Goal: Navigation & Orientation: Go to known website

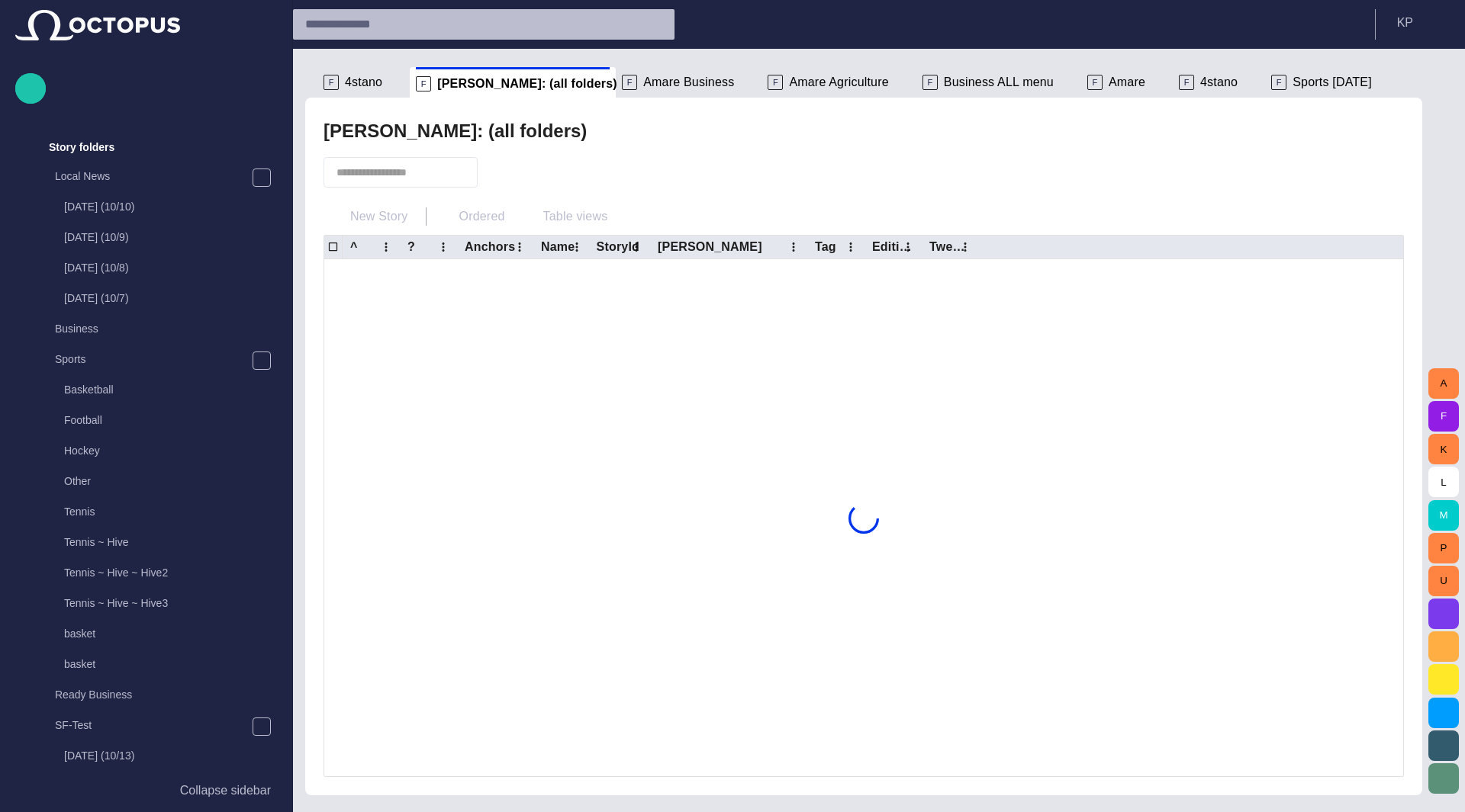
scroll to position [275, 0]
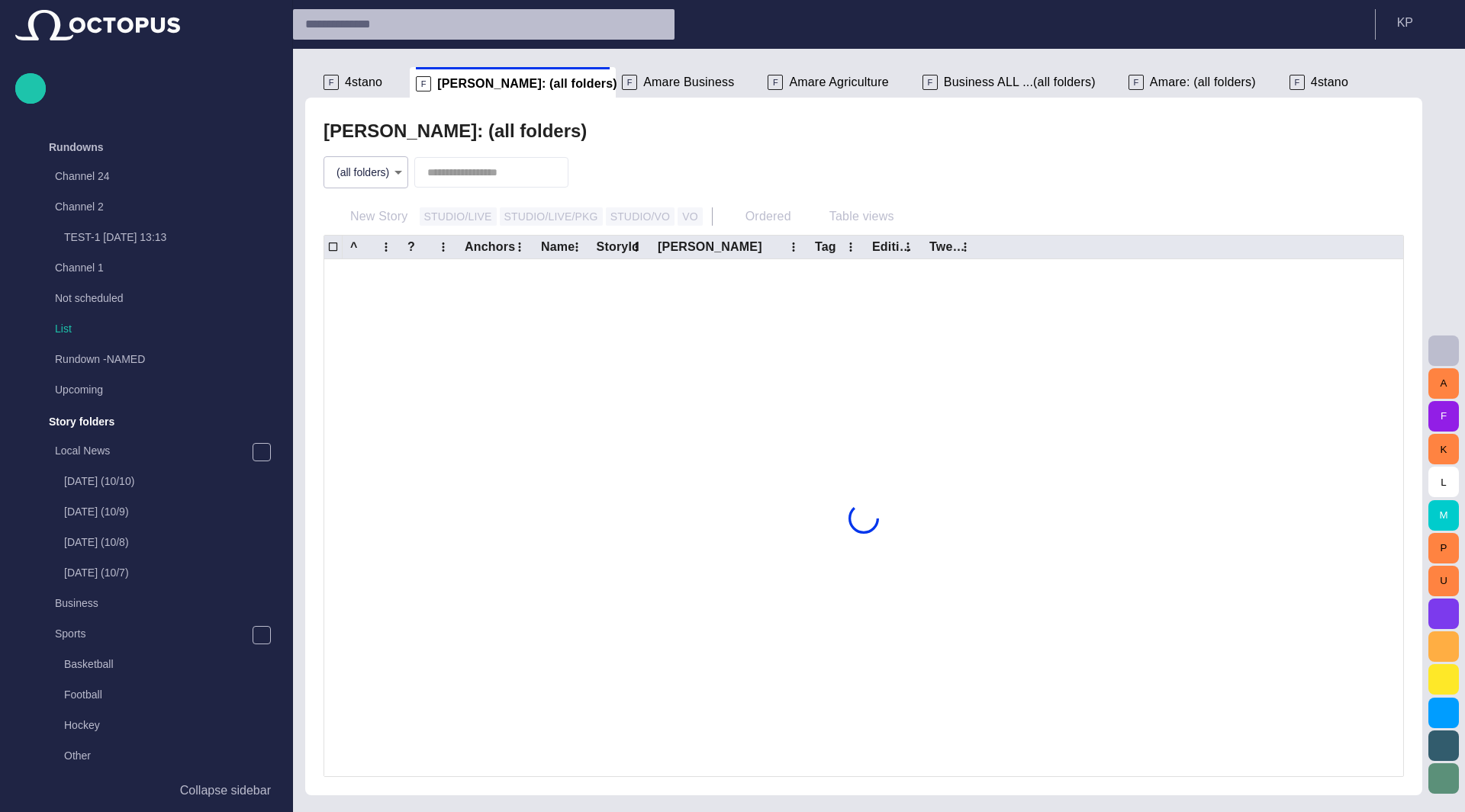
scroll to position [275, 0]
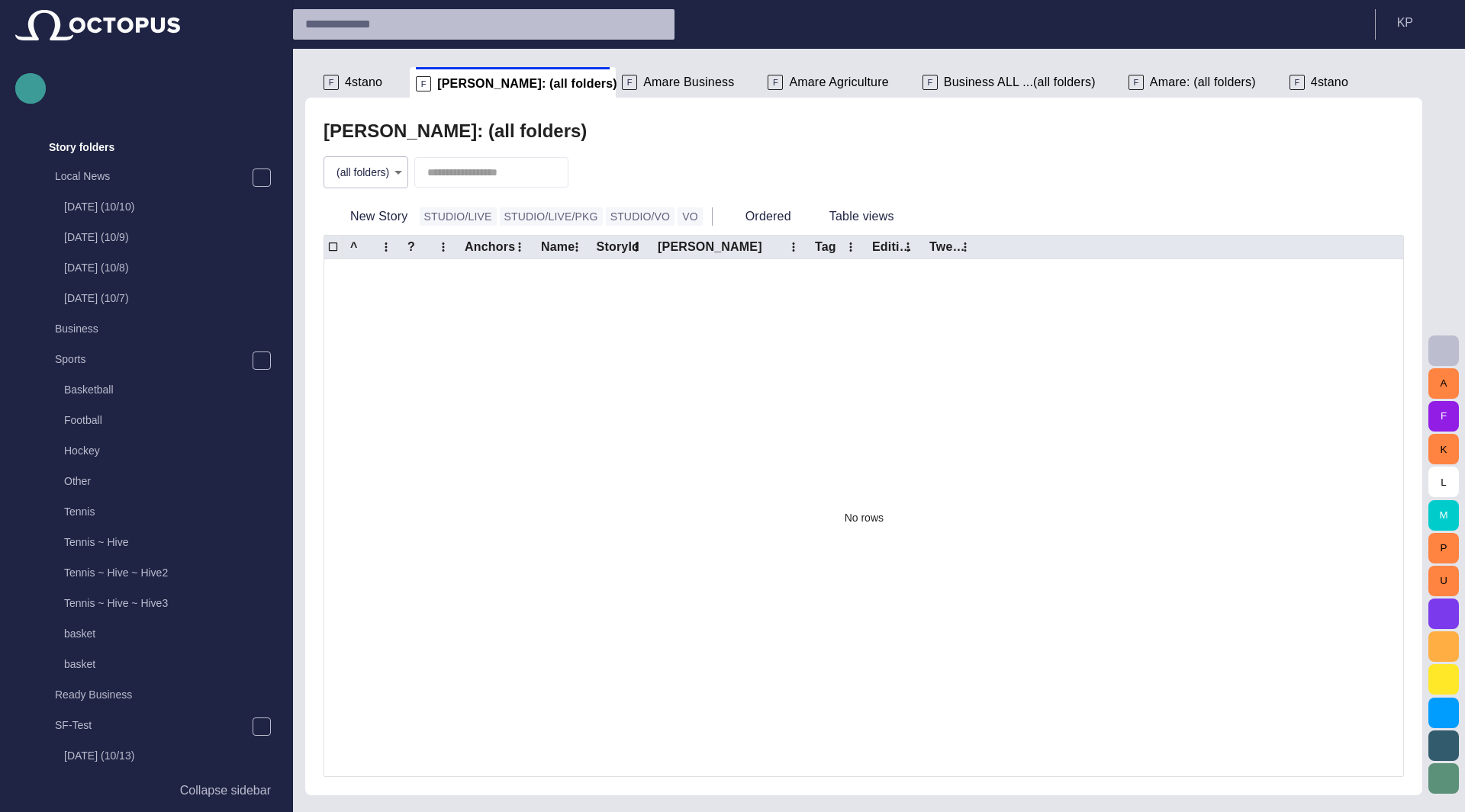
click at [28, 94] on span "button" at bounding box center [30, 88] width 19 height 20
